Goal: Transaction & Acquisition: Book appointment/travel/reservation

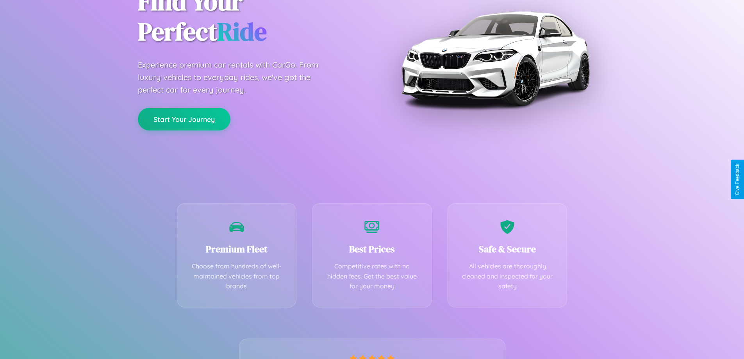
scroll to position [154, 0]
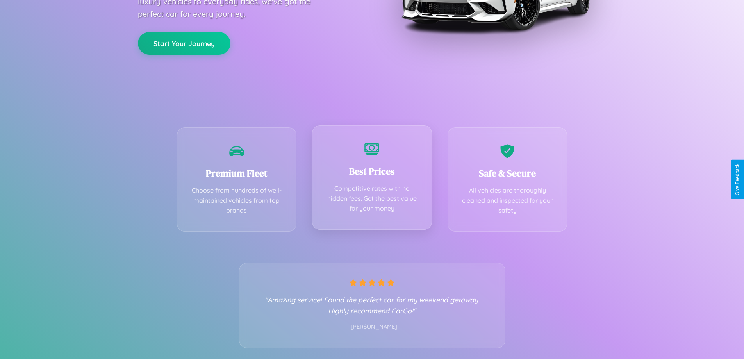
click at [372, 179] on div "Best Prices Competitive rates with no hidden fees. Get the best value for your …" at bounding box center [372, 177] width 120 height 104
click at [184, 43] on button "Start Your Journey" at bounding box center [184, 42] width 93 height 23
click at [184, 42] on button "Start Your Journey" at bounding box center [184, 42] width 93 height 23
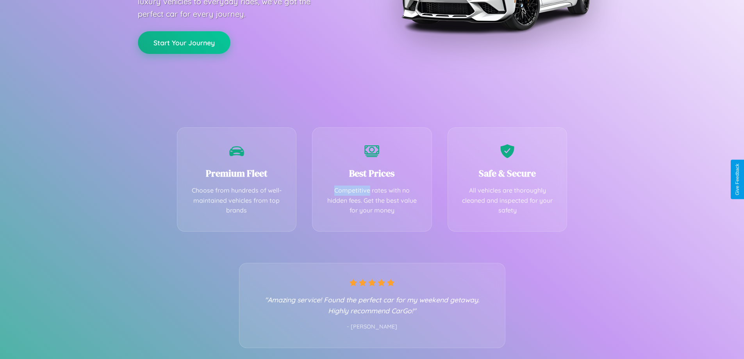
click at [184, 42] on button "Start Your Journey" at bounding box center [184, 42] width 93 height 23
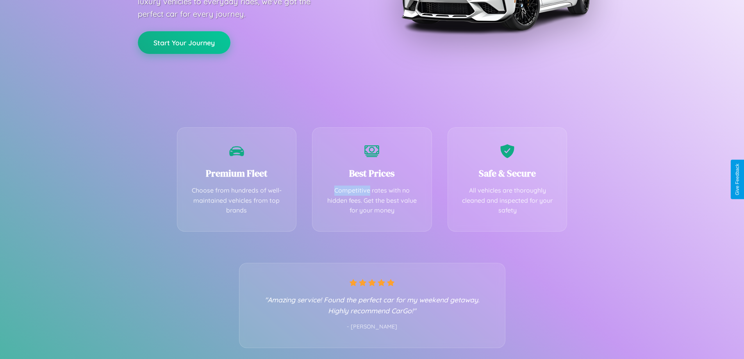
click at [184, 42] on button "Start Your Journey" at bounding box center [184, 42] width 93 height 23
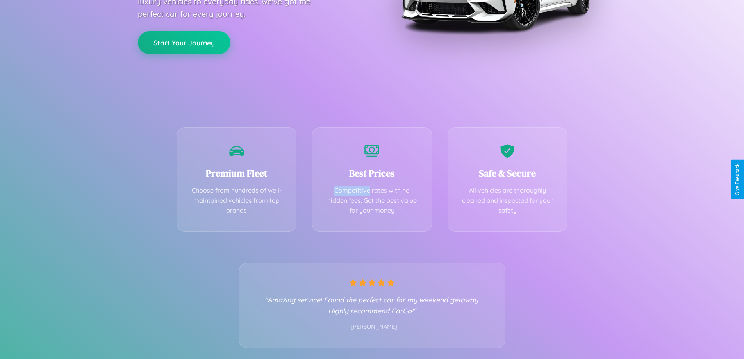
click at [184, 42] on button "Start Your Journey" at bounding box center [184, 42] width 93 height 23
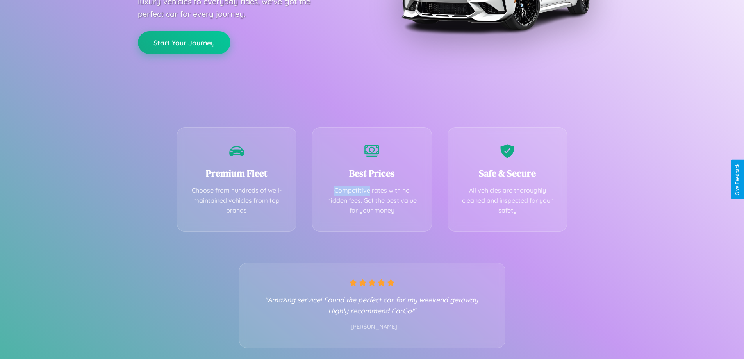
click at [184, 42] on button "Start Your Journey" at bounding box center [184, 42] width 93 height 23
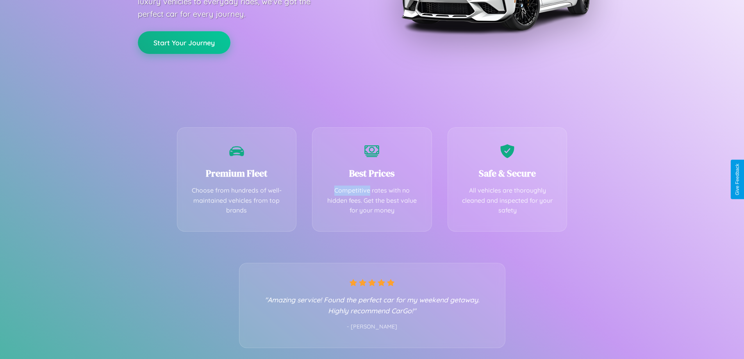
click at [184, 42] on button "Start Your Journey" at bounding box center [184, 42] width 93 height 23
